Goal: Transaction & Acquisition: Purchase product/service

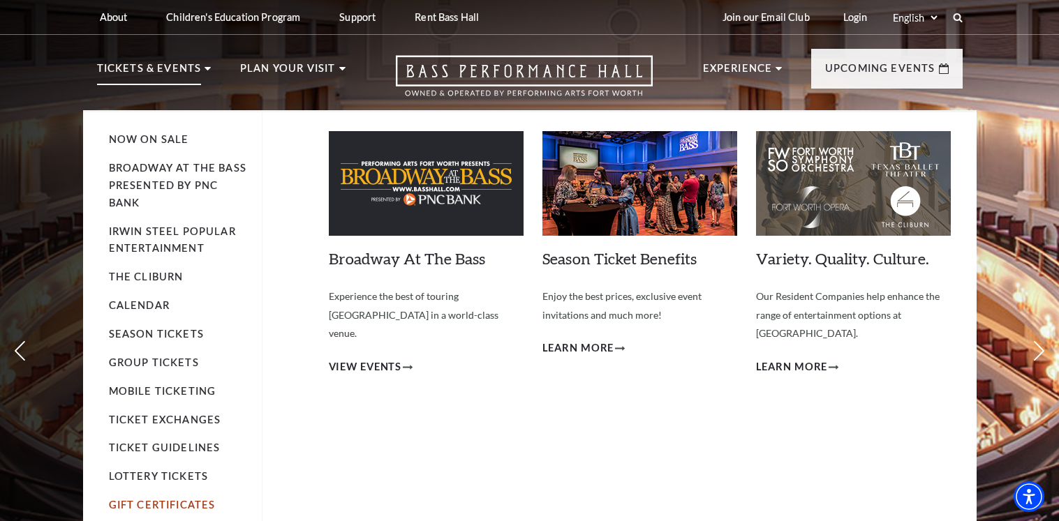
click at [200, 504] on link "Gift Certificates" at bounding box center [162, 505] width 107 height 12
click at [191, 505] on link "Gift Certificates" at bounding box center [162, 505] width 107 height 12
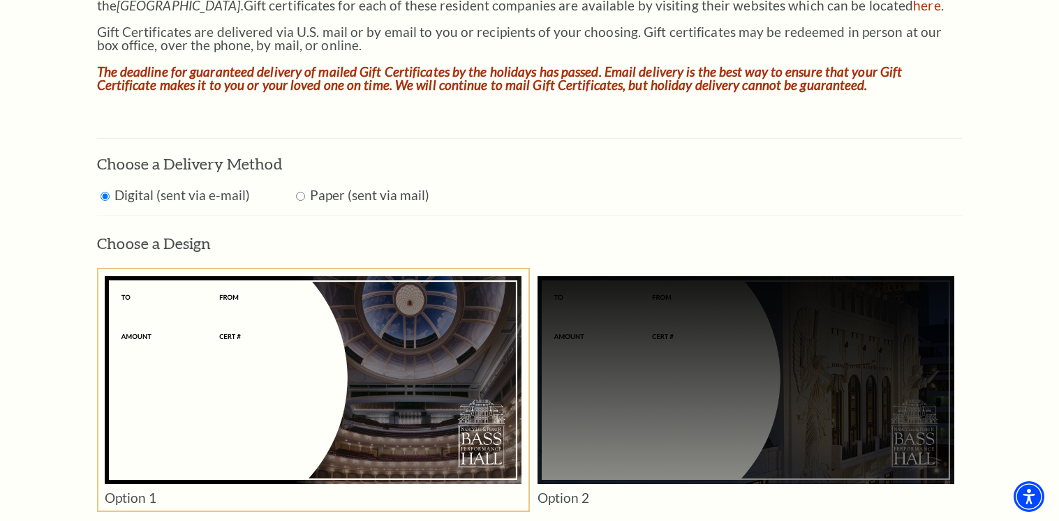
scroll to position [768, 0]
click at [315, 194] on label "Paper (sent via mail)" at bounding box center [369, 194] width 119 height 16
click at [296, 195] on input "Radio button" at bounding box center [300, 195] width 9 height 9
radio input "true"
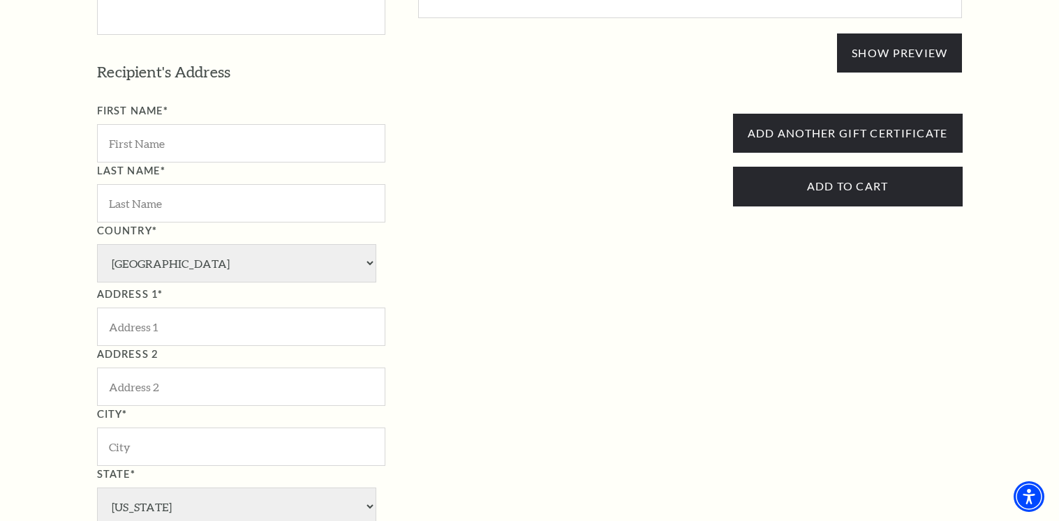
scroll to position [1535, 0]
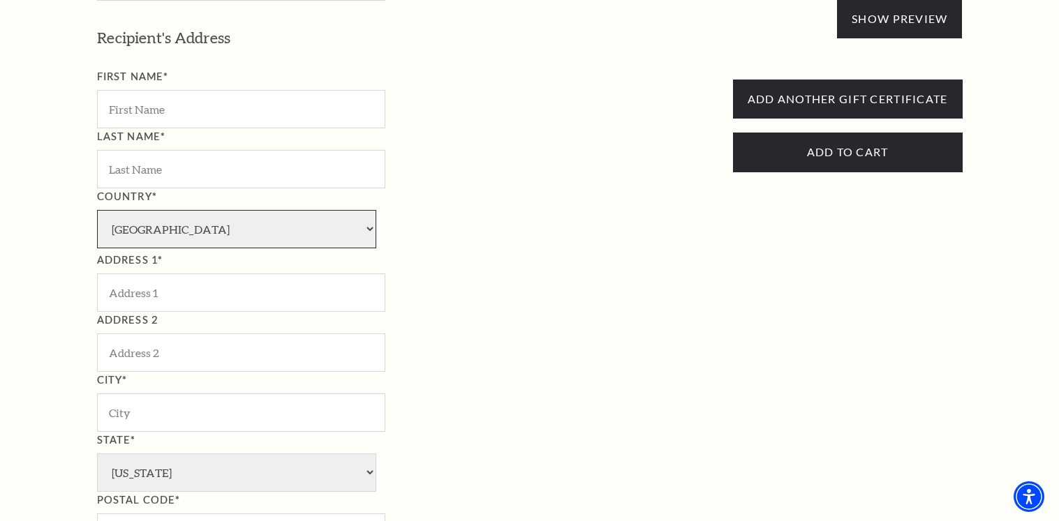
click at [227, 235] on select "[GEOGRAPHIC_DATA] [GEOGRAPHIC_DATA] [GEOGRAPHIC_DATA] [GEOGRAPHIC_DATA] [GEOGRA…" at bounding box center [236, 229] width 279 height 38
click at [366, 269] on div "Address 1*" at bounding box center [241, 282] width 288 height 60
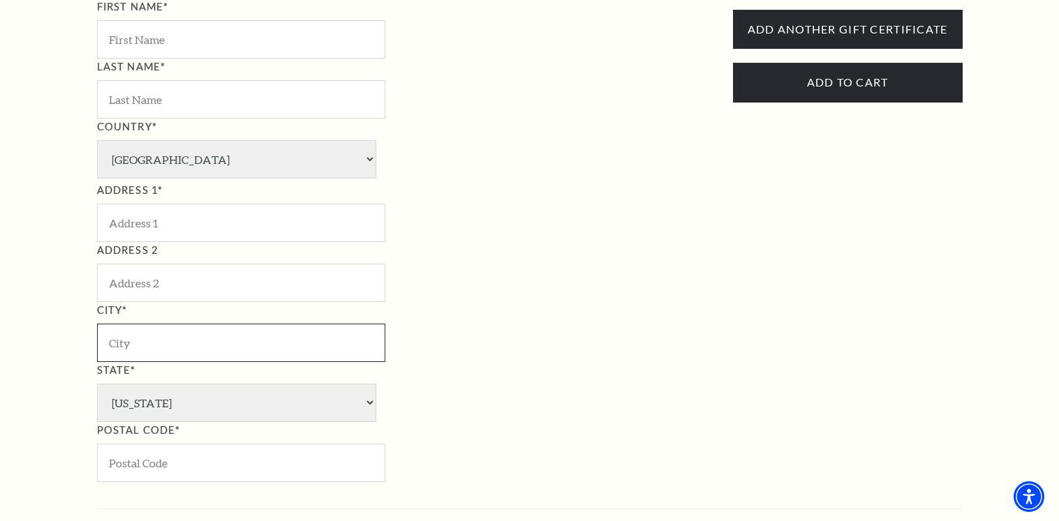
click at [254, 328] on input "City*" at bounding box center [241, 343] width 288 height 38
click at [253, 328] on input "City*" at bounding box center [241, 343] width 288 height 38
click at [212, 167] on select "[GEOGRAPHIC_DATA] [GEOGRAPHIC_DATA] [GEOGRAPHIC_DATA] [GEOGRAPHIC_DATA] [GEOGRA…" at bounding box center [236, 159] width 279 height 38
select select "32"
click at [97, 140] on select "[GEOGRAPHIC_DATA] [GEOGRAPHIC_DATA] [GEOGRAPHIC_DATA] [GEOGRAPHIC_DATA] [GEOGRA…" at bounding box center [236, 159] width 279 height 38
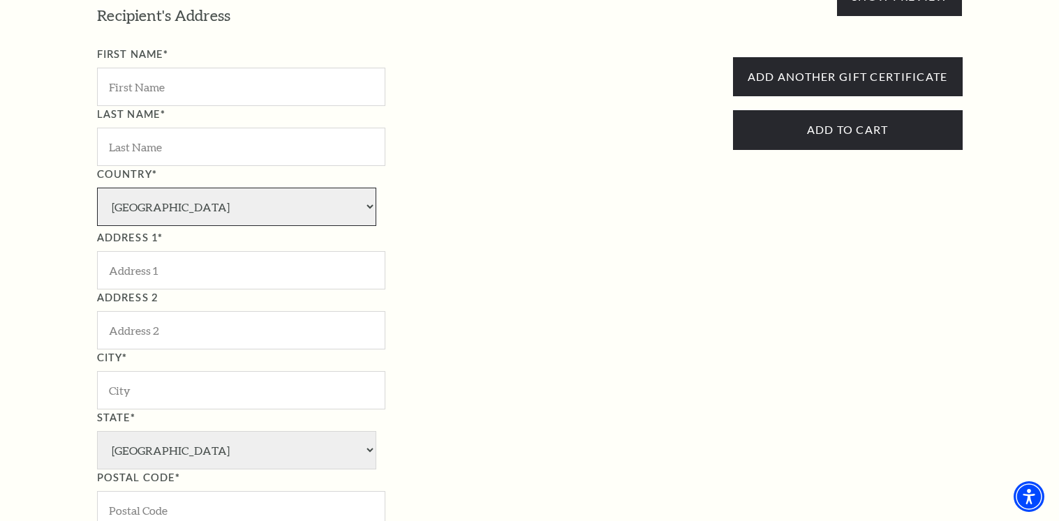
scroll to position [1535, 0]
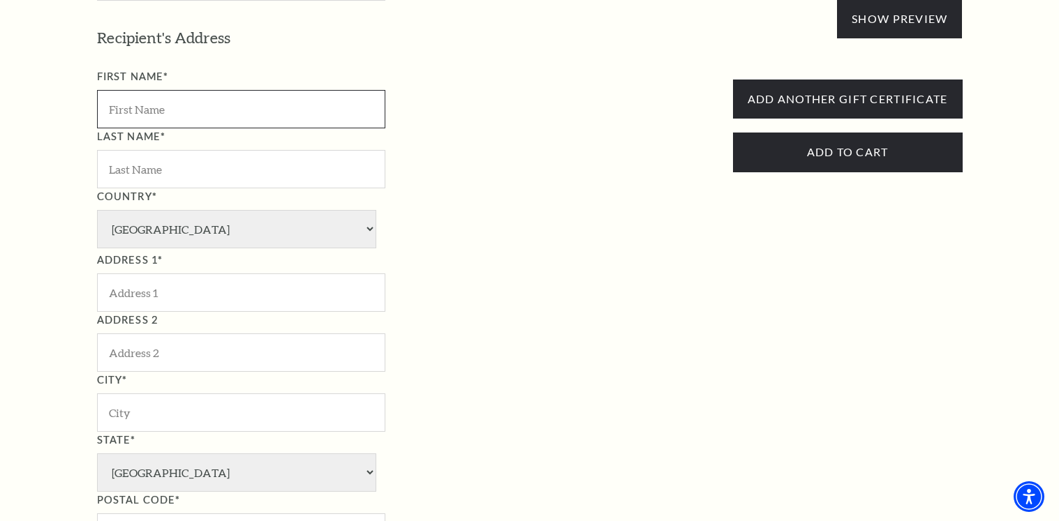
click at [205, 110] on input "First Name*" at bounding box center [241, 109] width 288 height 38
type input "[PERSON_NAME]"
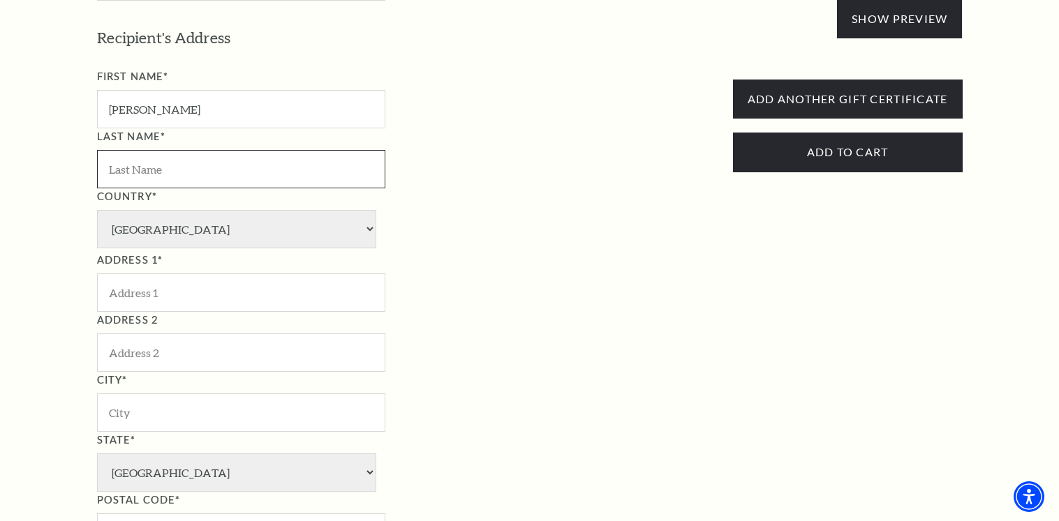
type input "[PERSON_NAME]"
type input "[STREET_ADDRESS][PERSON_NAME]"
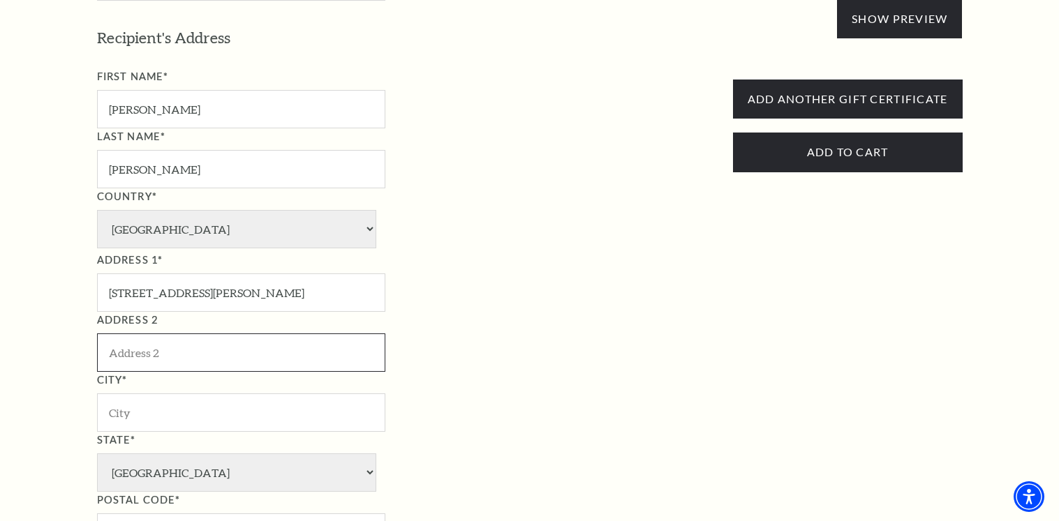
type input "B. 253"
type input "Summerland"
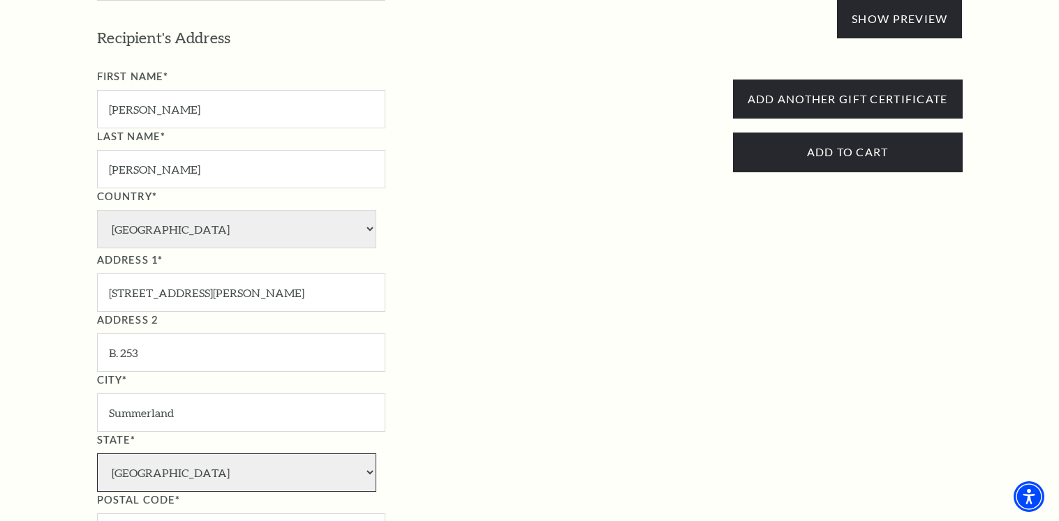
select select "BC"
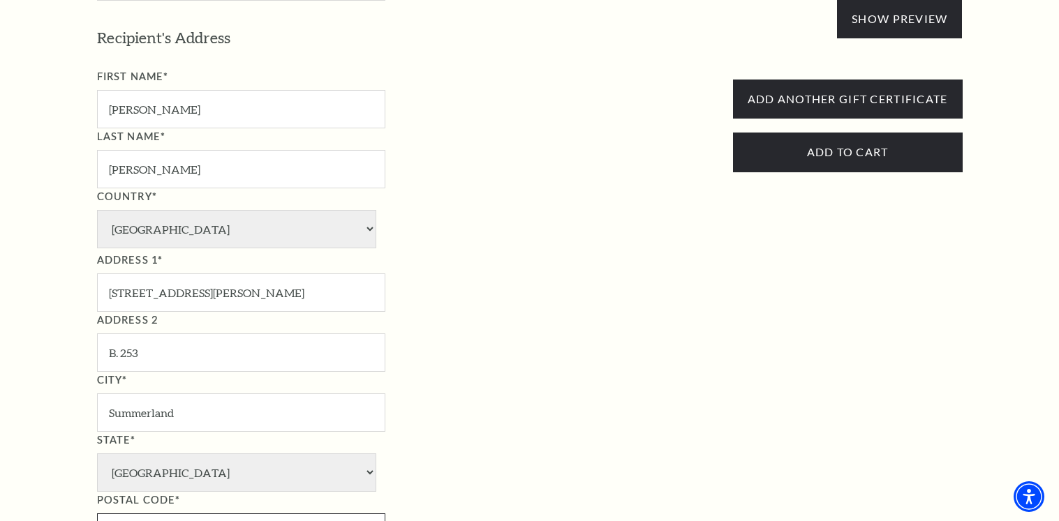
type input "V0H 1Z0"
